Goal: Task Accomplishment & Management: Check status

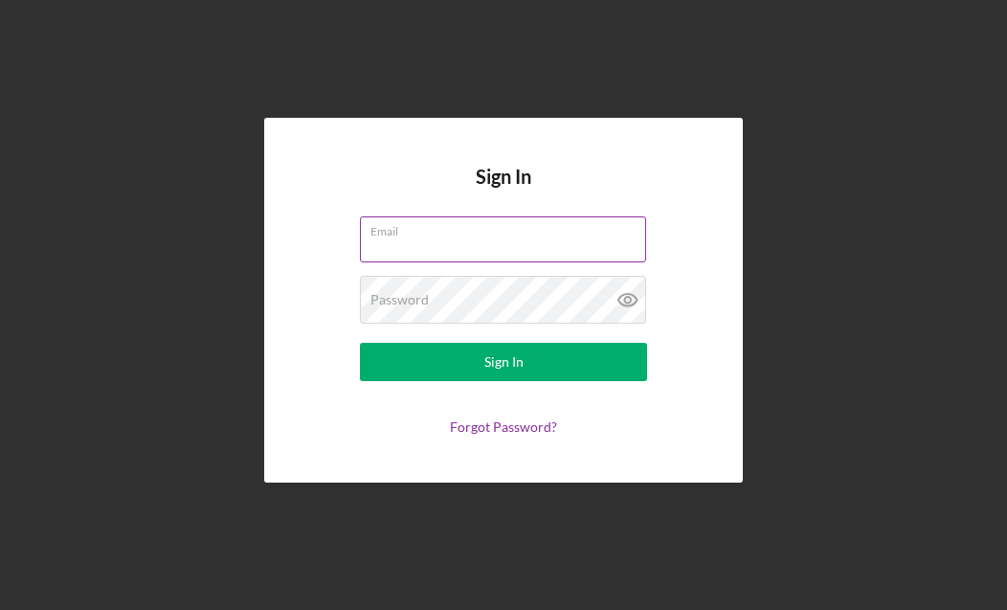
click at [498, 252] on input "Email" at bounding box center [503, 239] width 286 height 46
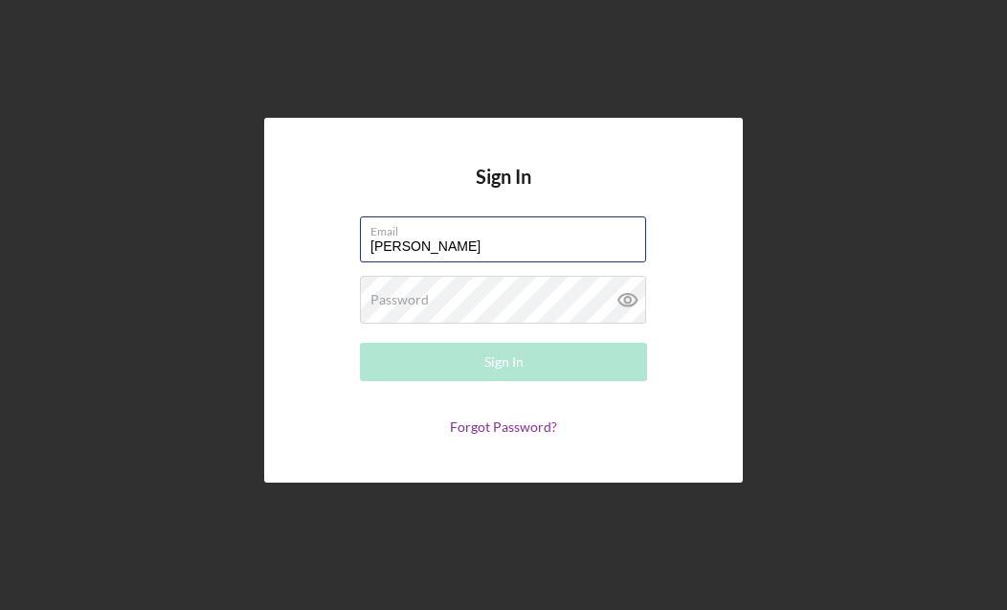
type input "[EMAIL_ADDRESS][DOMAIN_NAME]"
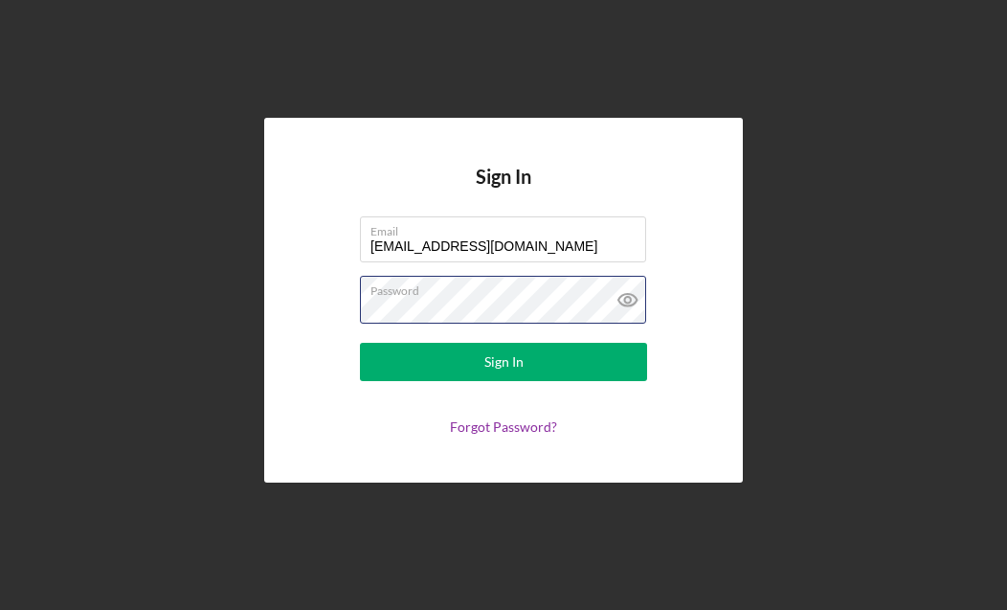
click at [504, 362] on button "Sign In" at bounding box center [503, 362] width 287 height 38
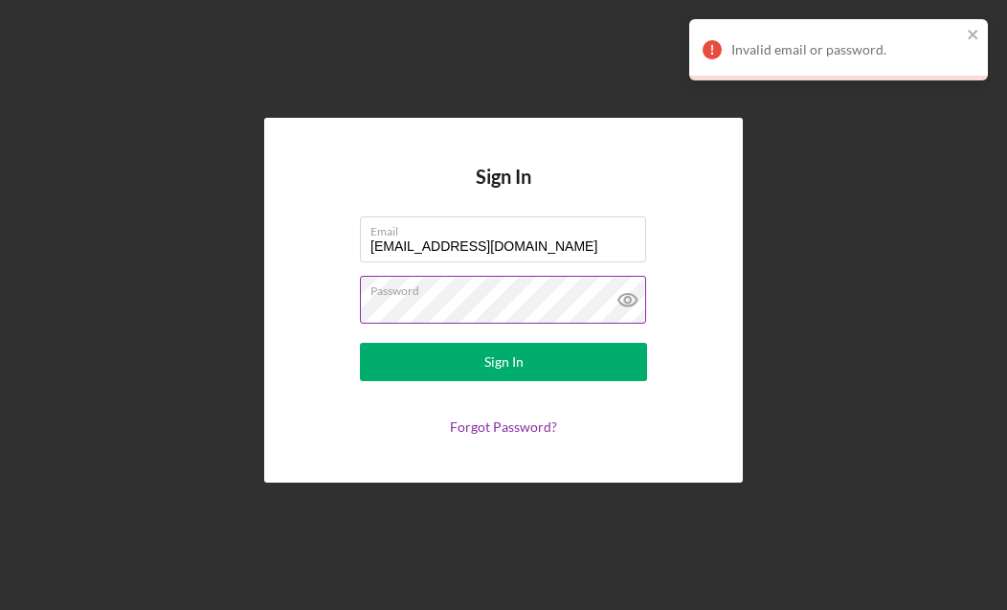
click at [626, 301] on icon at bounding box center [628, 300] width 48 height 48
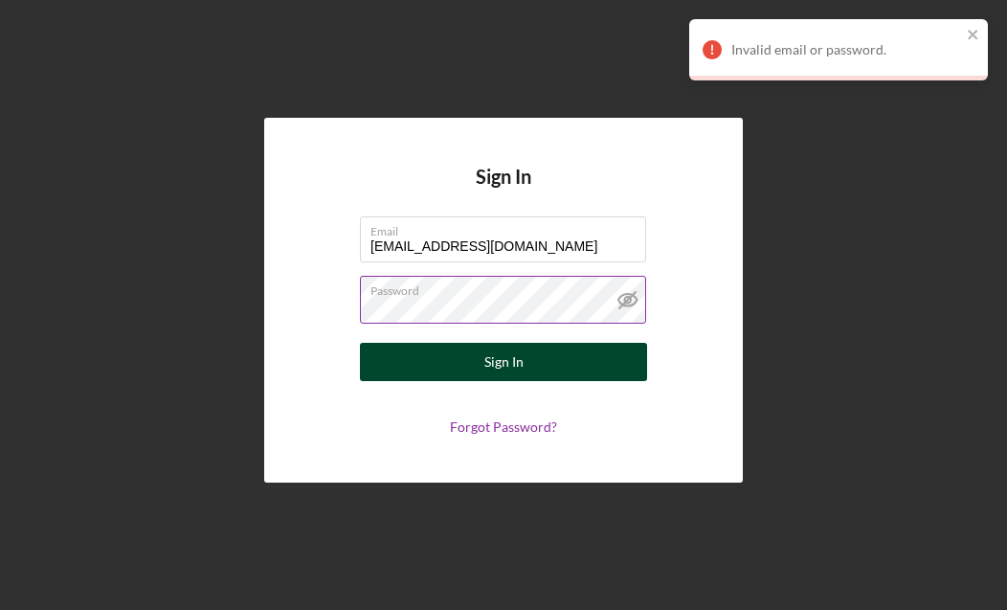
click at [541, 378] on button "Sign In" at bounding box center [503, 362] width 287 height 38
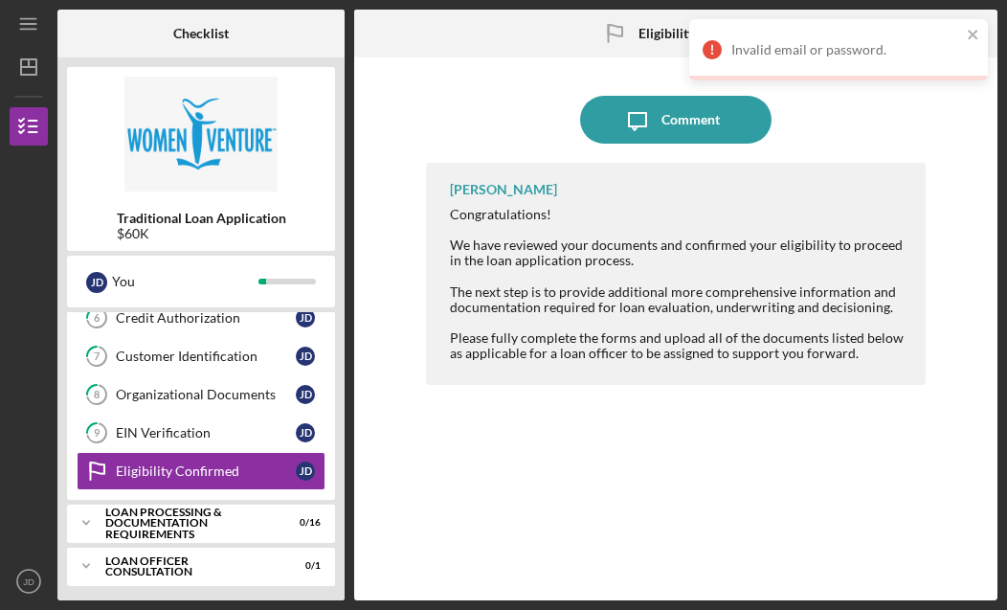
scroll to position [100, 0]
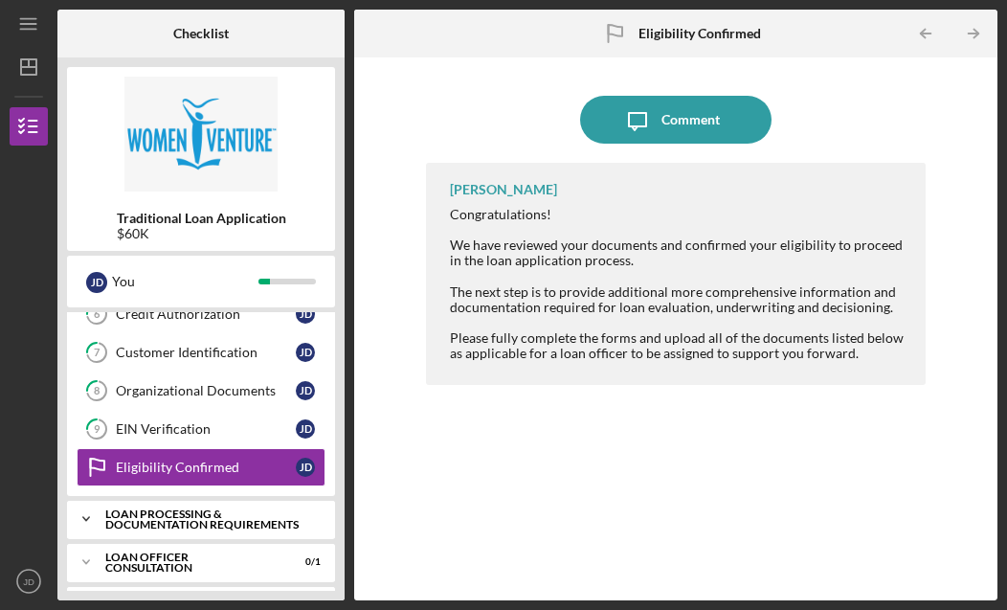
click at [124, 516] on div "Loan Processing & Documentation Requirements" at bounding box center [208, 519] width 206 height 22
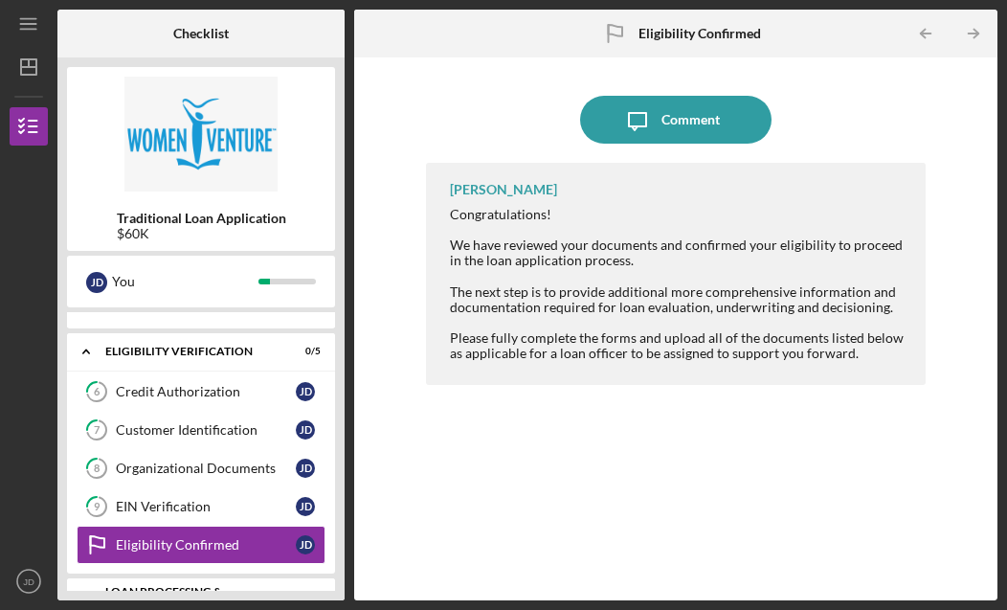
scroll to position [12, 0]
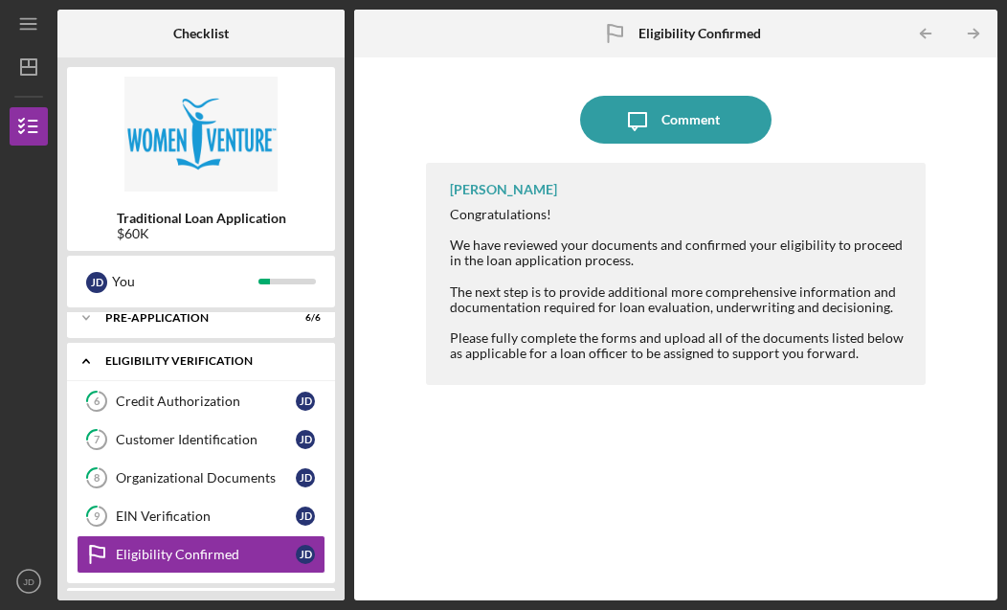
click at [88, 362] on polyline at bounding box center [86, 362] width 6 height 4
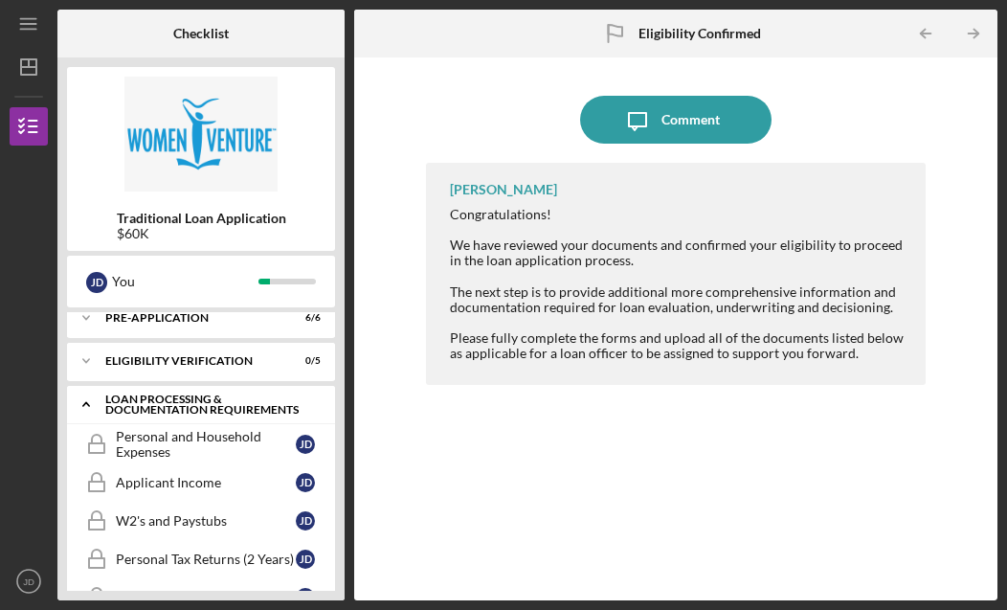
click at [86, 403] on polyline at bounding box center [86, 405] width 6 height 4
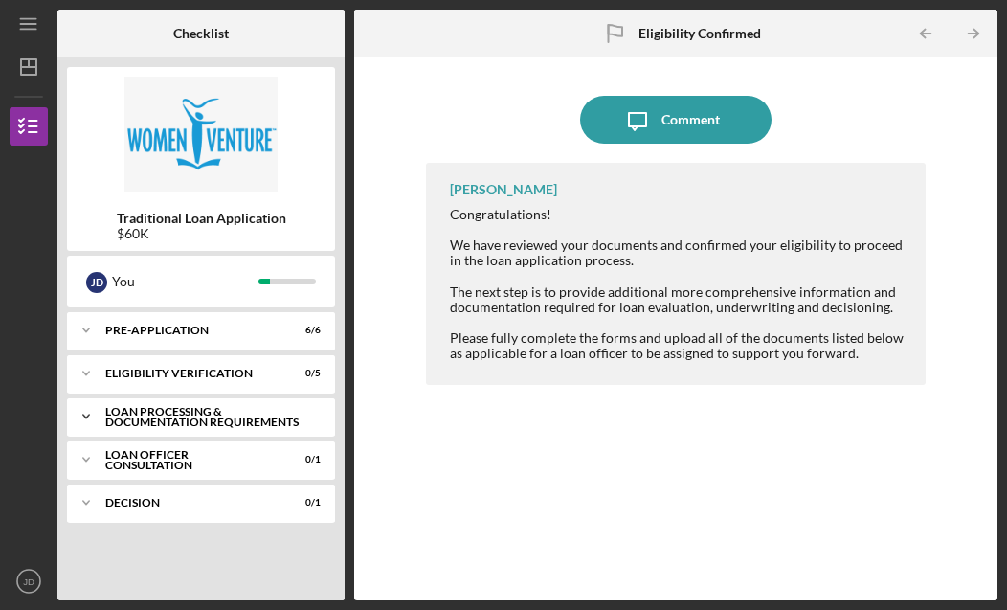
scroll to position [0, 0]
